Goal: Task Accomplishment & Management: Manage account settings

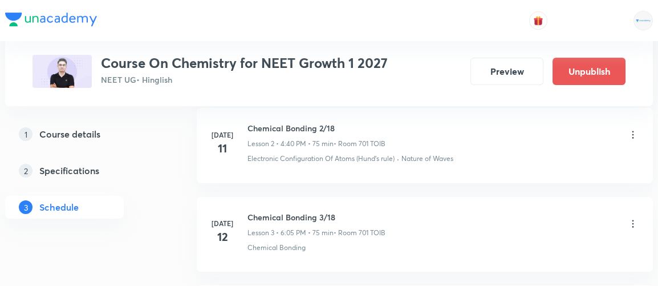
click at [356, 67] on h3 "Course On Chemistry for NEET Growth 1 2027" at bounding box center [244, 63] width 287 height 17
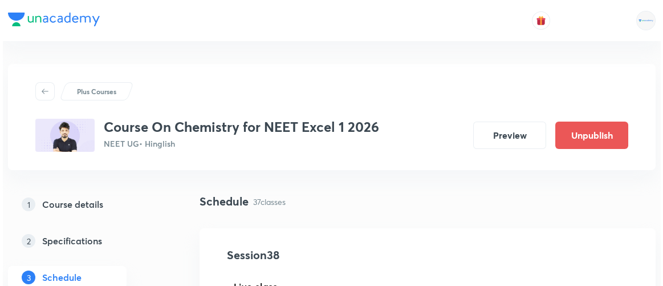
scroll to position [3912, 0]
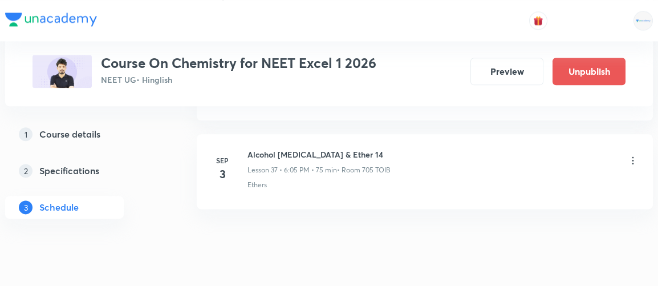
click at [632, 154] on icon at bounding box center [632, 159] width 11 height 11
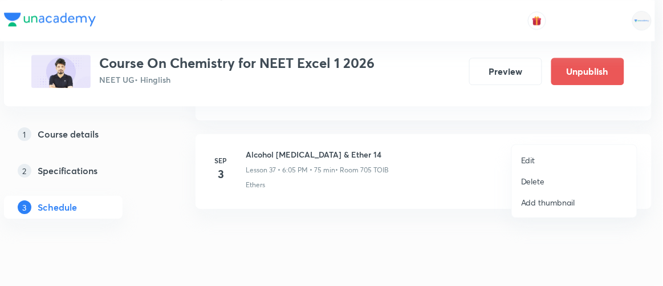
click at [528, 159] on p "Edit" at bounding box center [528, 160] width 14 height 12
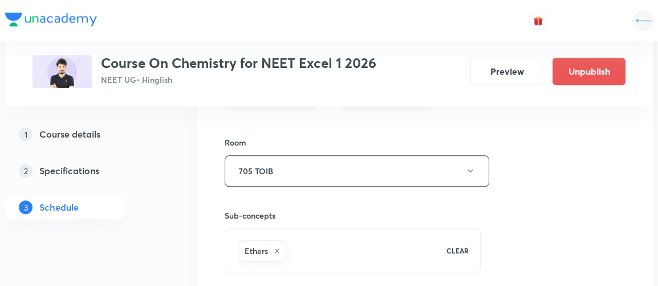
scroll to position [3702, 0]
click at [288, 238] on div "Ethers" at bounding box center [335, 251] width 197 height 26
click at [278, 248] on icon at bounding box center [277, 250] width 5 height 5
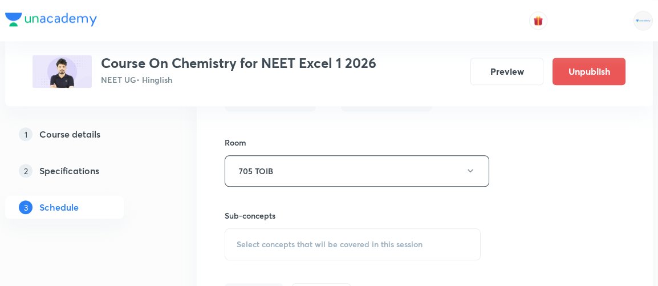
click at [281, 239] on span "Select concepts that wil be covered in this session" at bounding box center [330, 243] width 186 height 9
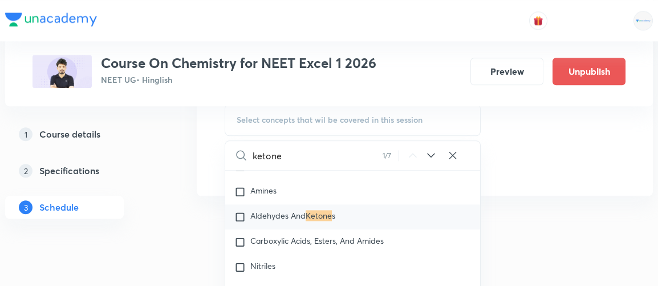
scroll to position [21450, 0]
type input "ketone"
click at [241, 212] on input "checkbox" at bounding box center [242, 217] width 16 height 11
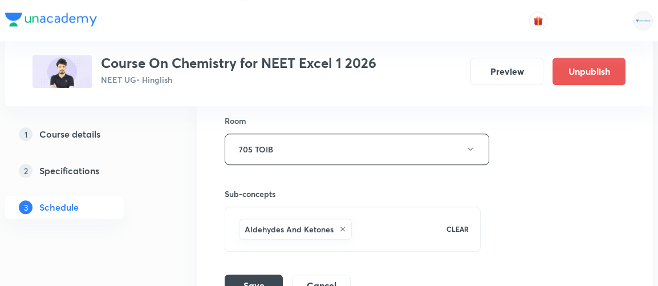
scroll to position [3720, 0]
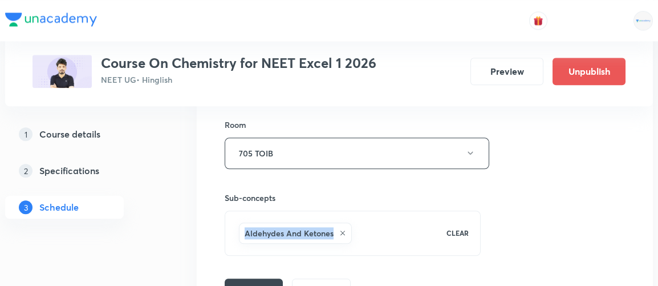
drag, startPoint x: 245, startPoint y: 199, endPoint x: 332, endPoint y: 203, distance: 87.3
click at [332, 227] on h6 "Aldehydes And Ketones" at bounding box center [289, 233] width 89 height 12
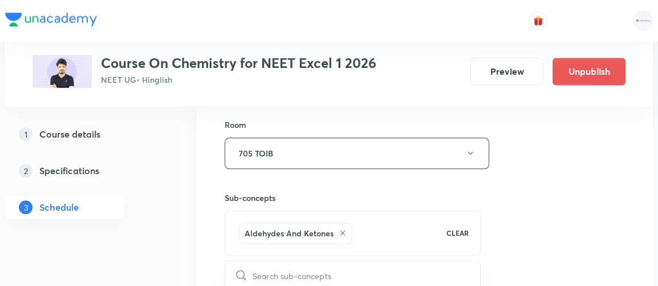
click at [332, 227] on h6 "Aldehydes And Ketones" at bounding box center [289, 233] width 89 height 12
checkbox input "true"
drag, startPoint x: 245, startPoint y: 199, endPoint x: 331, endPoint y: 206, distance: 87.0
click at [331, 227] on h6 "Aldehydes And Ketones" at bounding box center [289, 233] width 89 height 12
copy h6 "Aldehydes And Ketones"
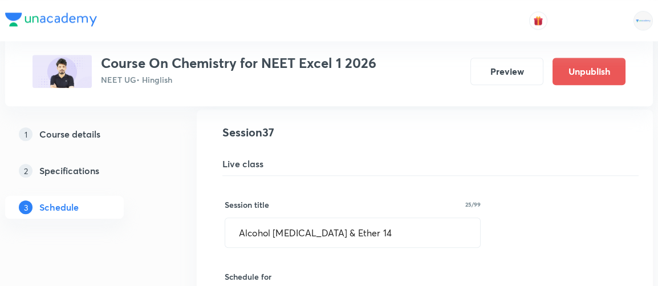
scroll to position [3349, 0]
drag, startPoint x: 381, startPoint y: 202, endPoint x: 165, endPoint y: 230, distance: 217.8
paste input "dehydes And Ketones"
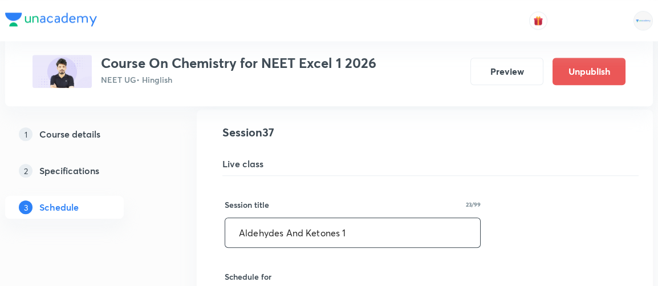
type input "Aldehydes And Ketones 1"
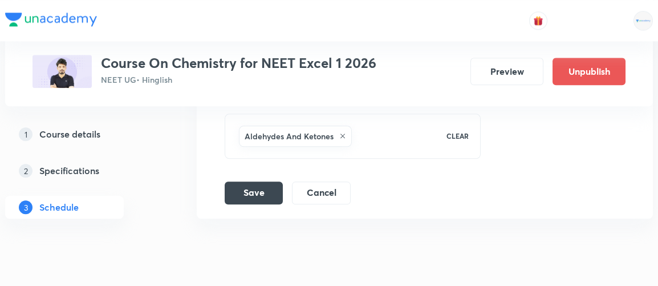
scroll to position [3819, 0]
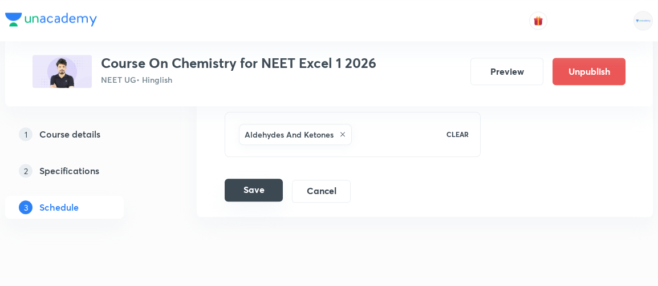
click at [251, 178] on button "Save" at bounding box center [254, 189] width 58 height 23
